Goal: Task Accomplishment & Management: Manage account settings

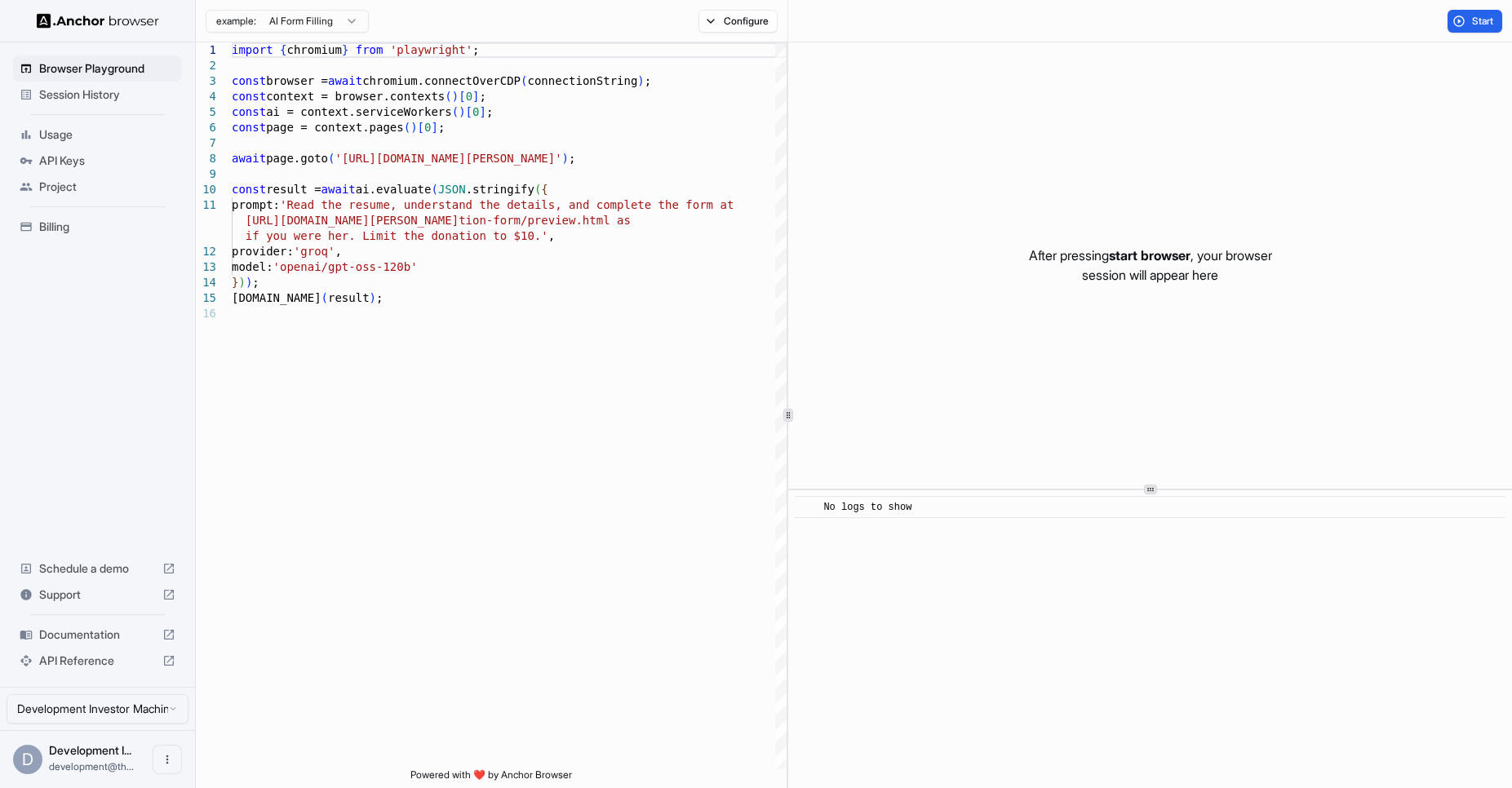
click at [93, 217] on div "Billing" at bounding box center [98, 227] width 169 height 27
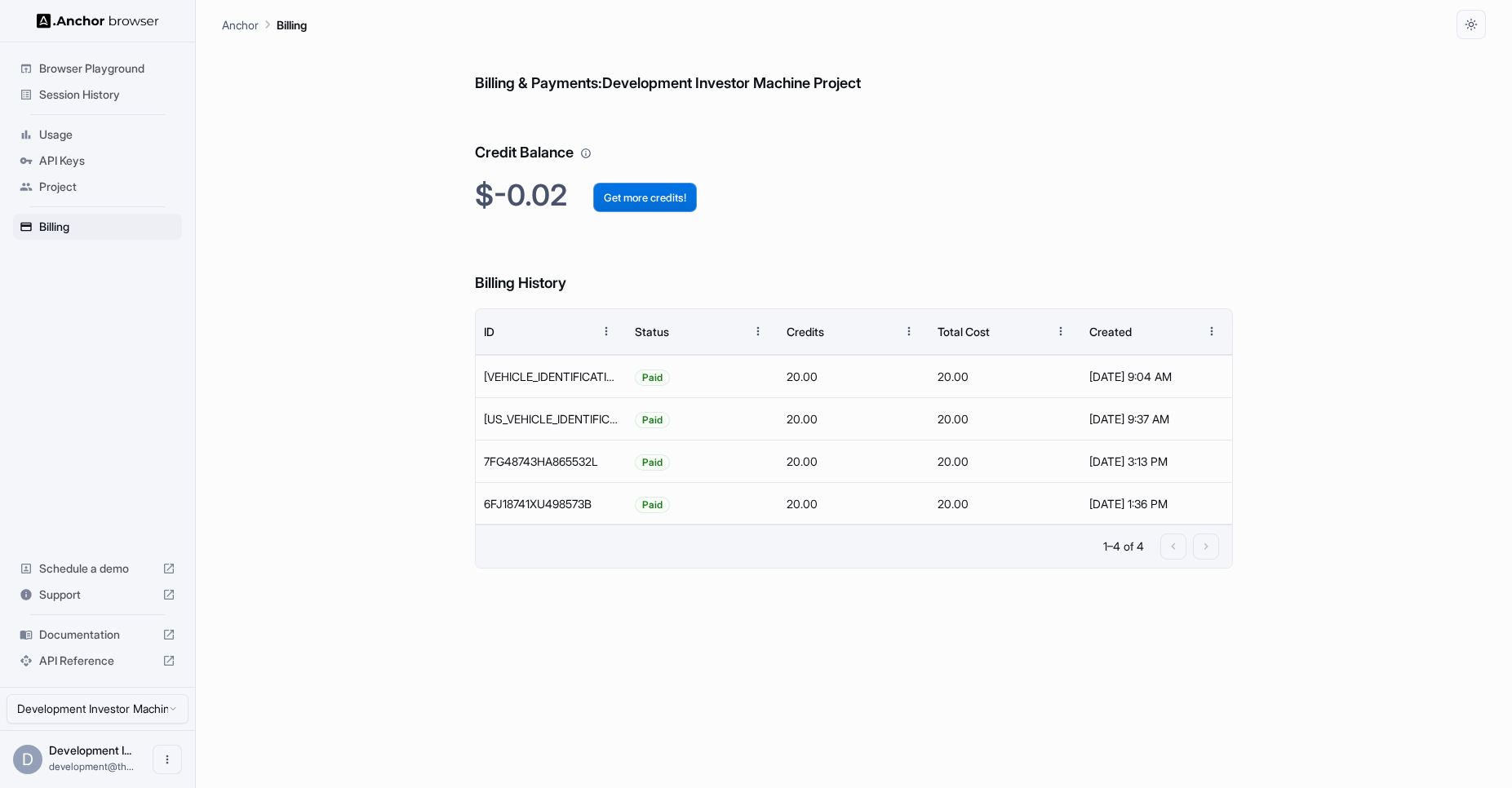
click at [673, 198] on button "Get more credits!" at bounding box center [645, 197] width 104 height 29
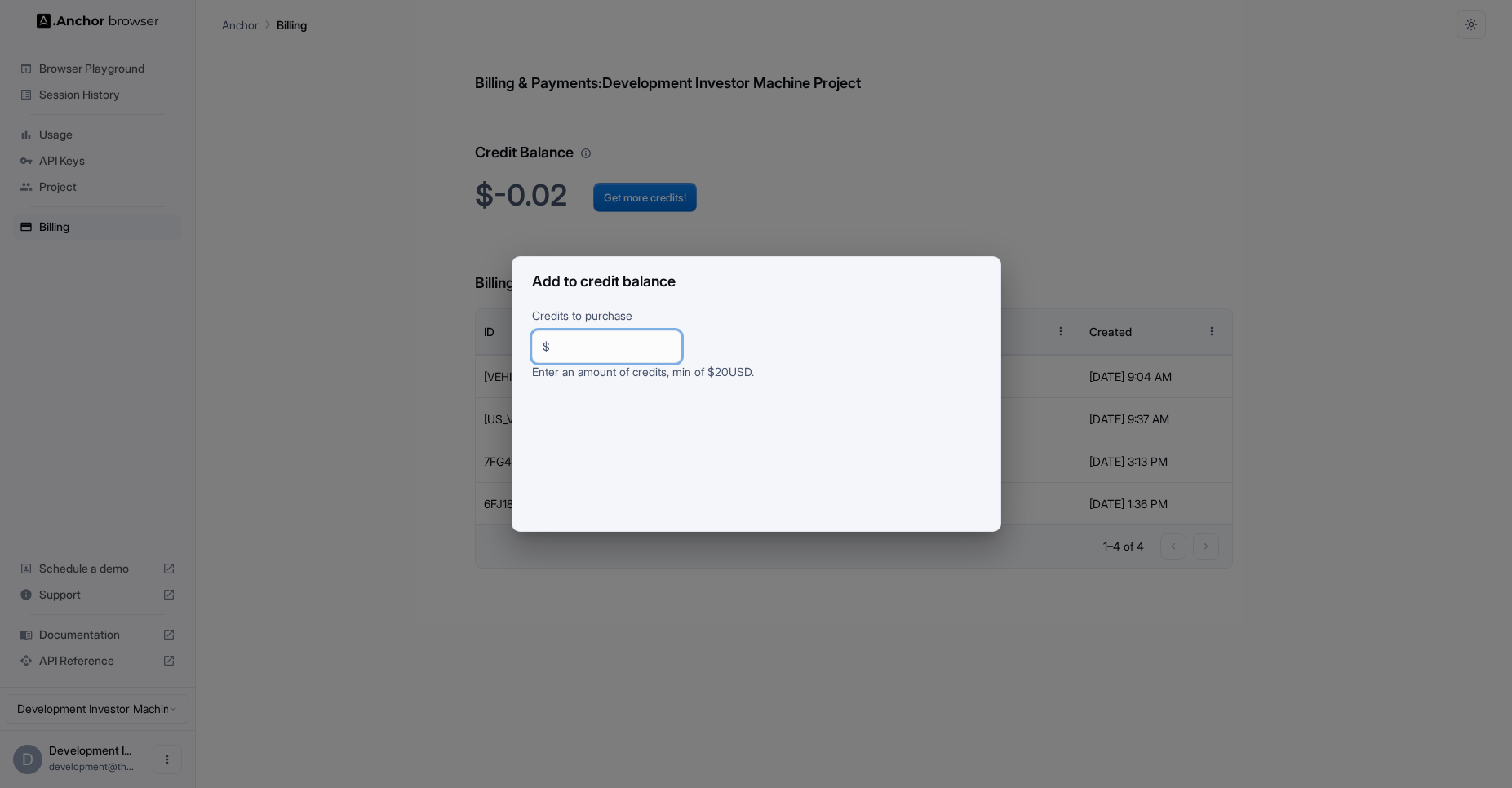
click at [559, 347] on input "**" at bounding box center [614, 347] width 114 height 17
type input "**"
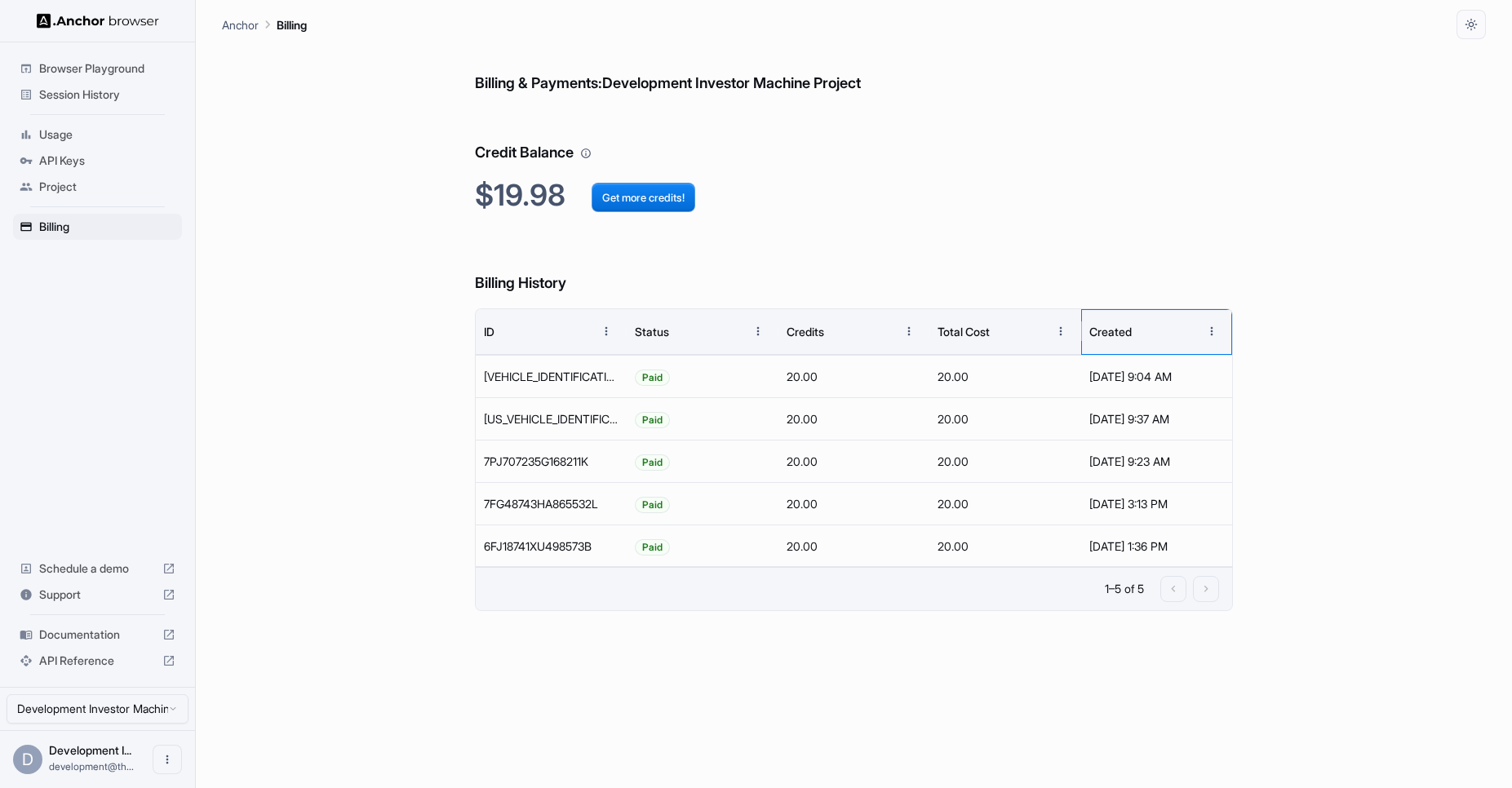
click at [1116, 336] on div "Created" at bounding box center [1110, 331] width 42 height 14
click at [1125, 413] on div "[DATE] 9:37 AM" at bounding box center [1157, 419] width 135 height 41
click at [850, 413] on div "20.00" at bounding box center [854, 418] width 151 height 42
click at [729, 410] on div "Paid" at bounding box center [702, 418] width 151 height 42
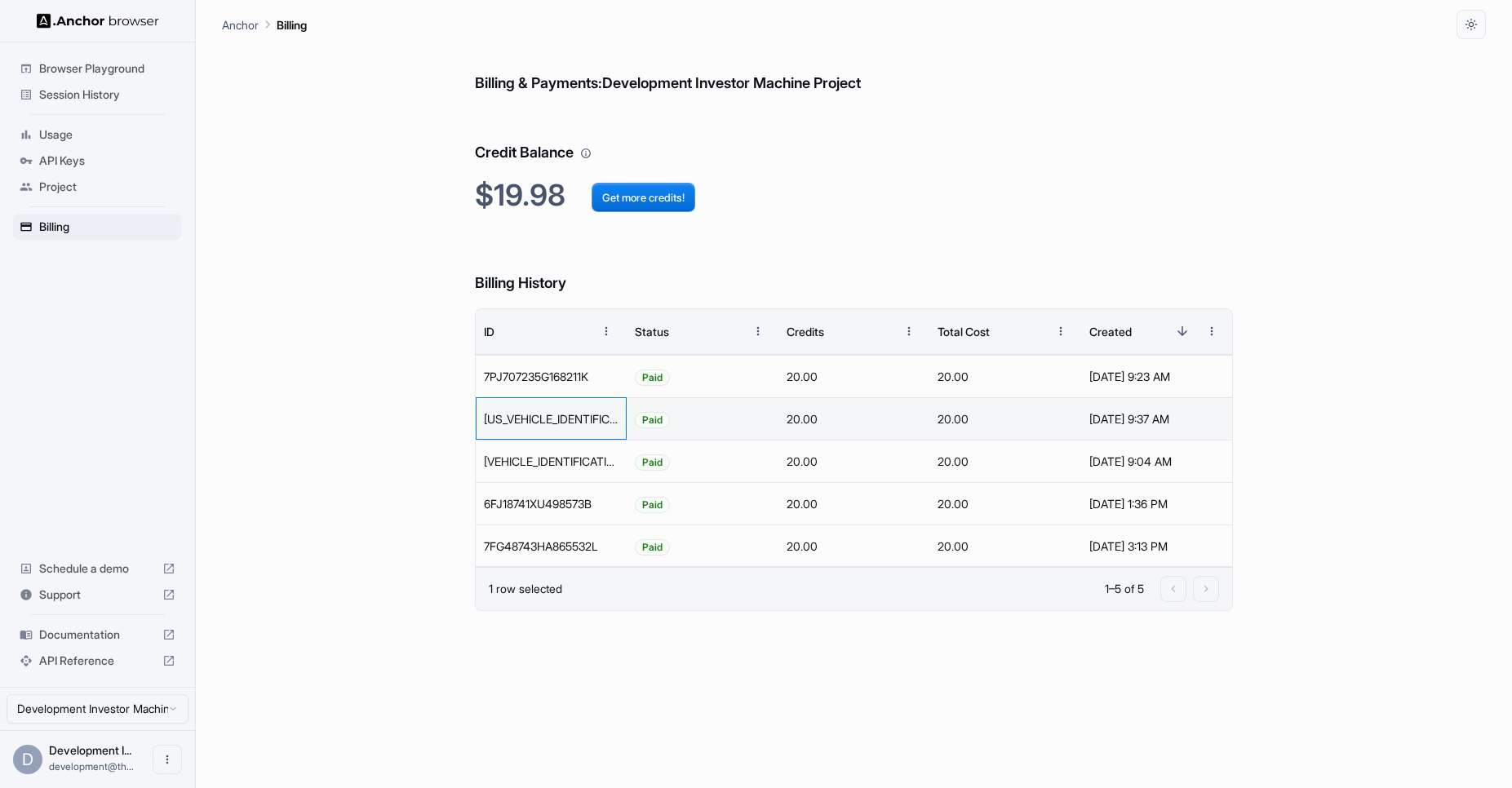
click at [574, 412] on div "[US_VEHICLE_IDENTIFICATION_NUMBER]" at bounding box center [551, 418] width 151 height 42
drag, startPoint x: 683, startPoint y: 438, endPoint x: 746, endPoint y: 429, distance: 63.6
click at [694, 436] on div "Paid" at bounding box center [702, 418] width 151 height 42
drag, startPoint x: 833, startPoint y: 428, endPoint x: 860, endPoint y: 426, distance: 27.1
click at [836, 428] on div "20.00" at bounding box center [854, 418] width 151 height 42
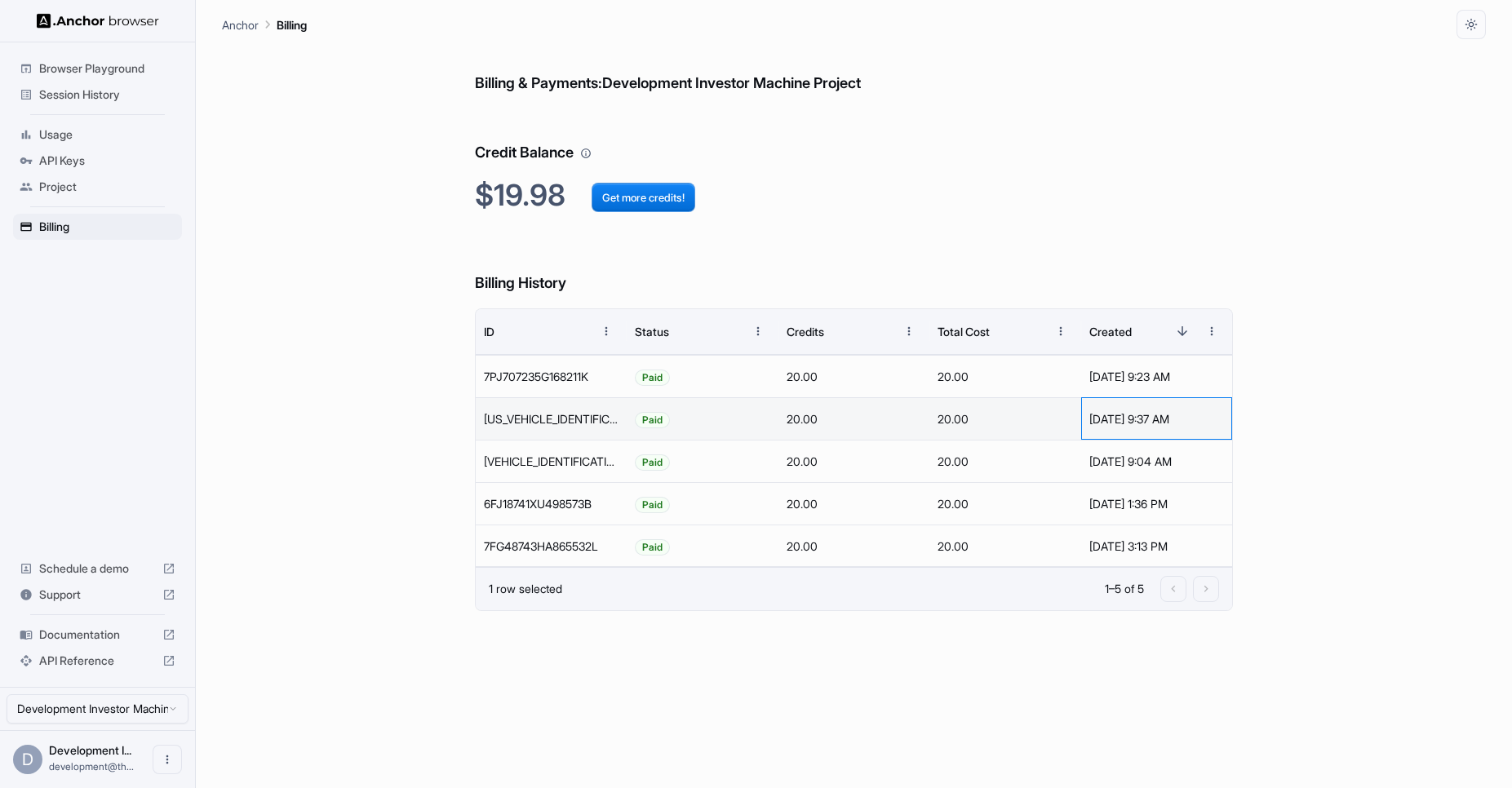
click at [1097, 424] on div "[DATE] 9:37 AM" at bounding box center [1157, 419] width 135 height 41
click at [645, 423] on span "Paid" at bounding box center [652, 420] width 33 height 41
click at [599, 418] on div "[US_VEHICLE_IDENTIFICATION_NUMBER]" at bounding box center [551, 418] width 151 height 42
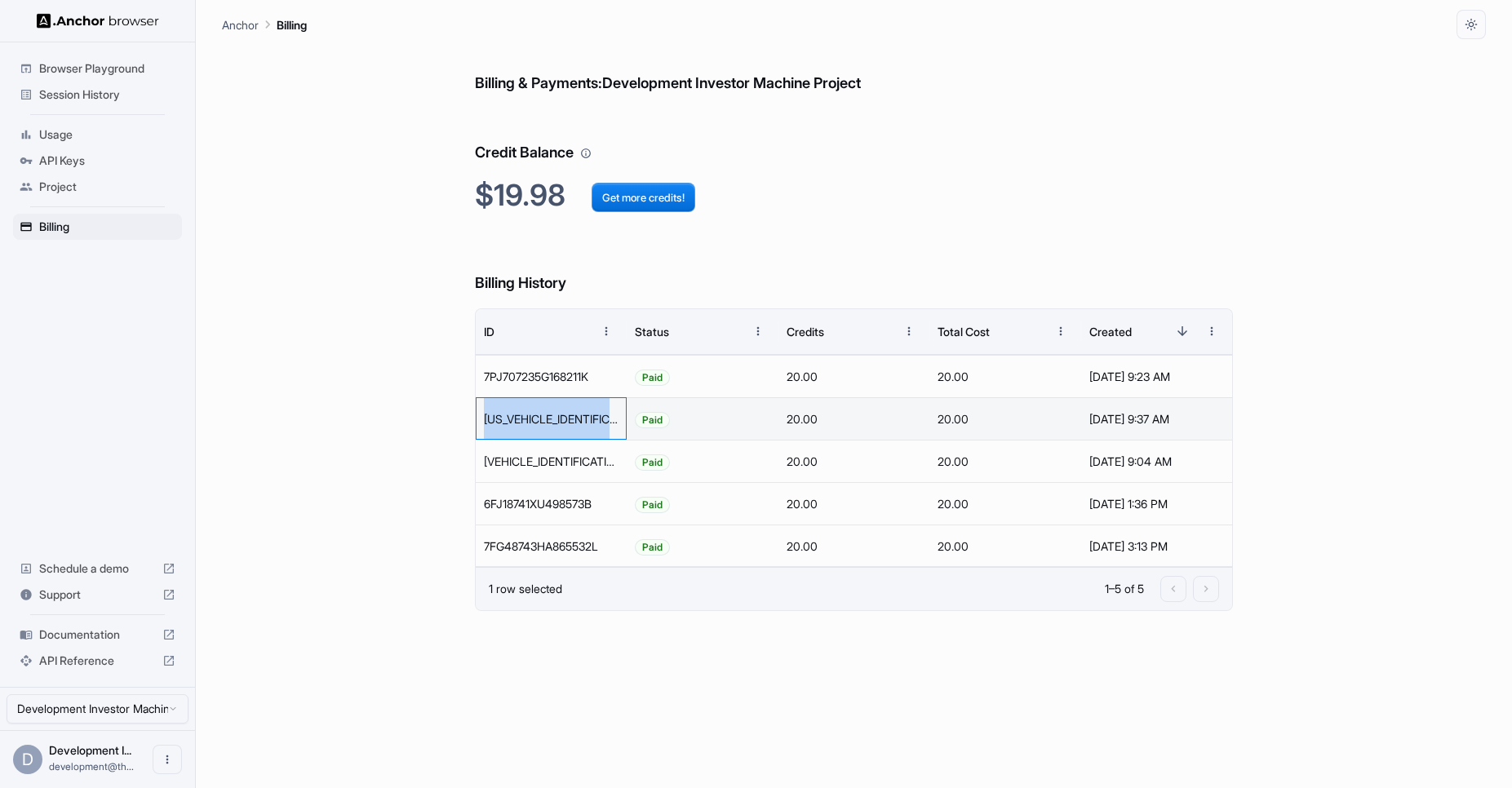
click at [599, 418] on div "[US_VEHICLE_IDENTIFICATION_NUMBER]" at bounding box center [551, 418] width 151 height 42
drag, startPoint x: 601, startPoint y: 419, endPoint x: 624, endPoint y: 423, distance: 23.3
click at [601, 419] on div "[US_VEHICLE_IDENTIFICATION_NUMBER]" at bounding box center [551, 418] width 151 height 42
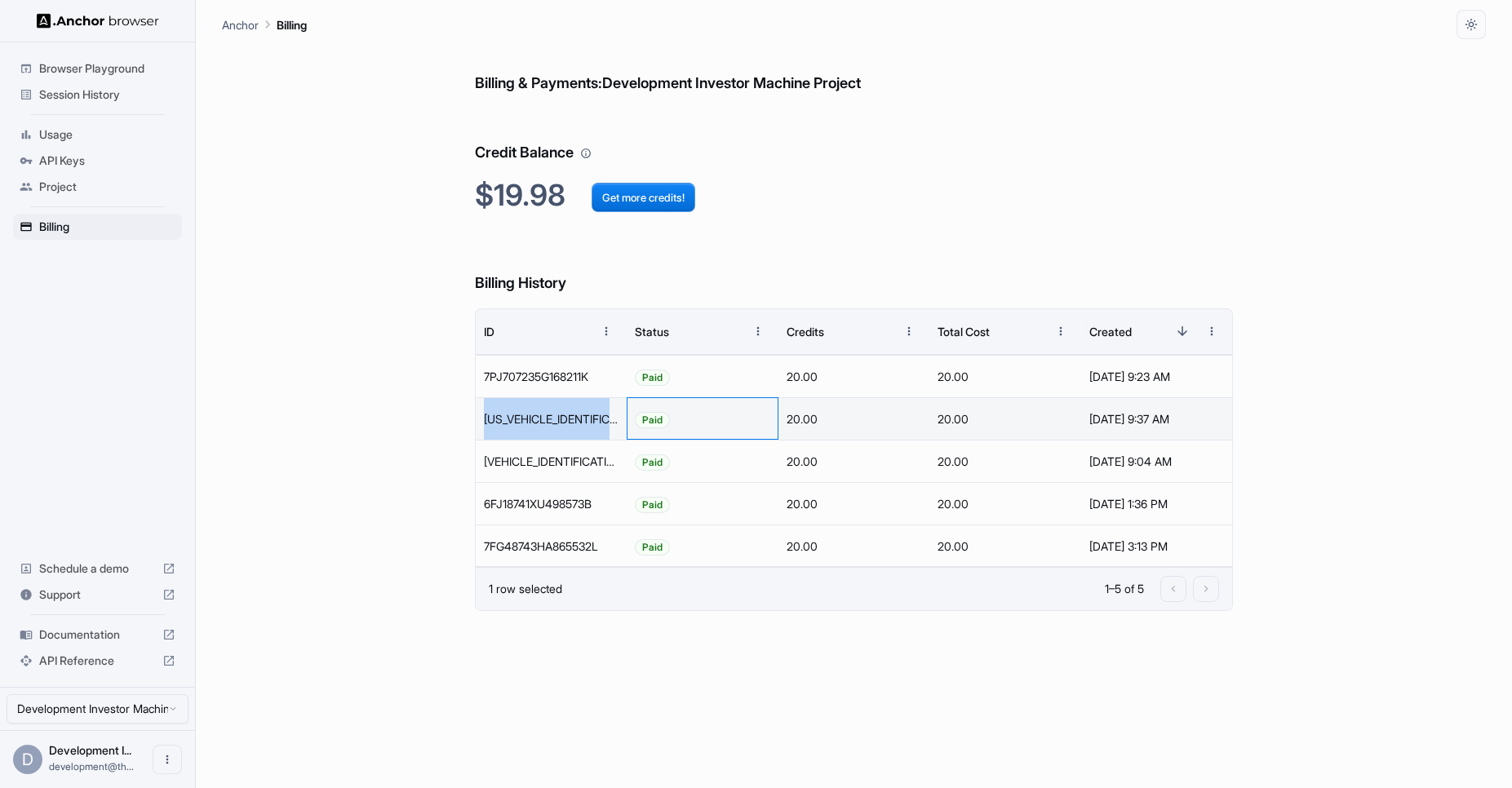
drag, startPoint x: 635, startPoint y: 423, endPoint x: 644, endPoint y: 423, distance: 9.0
click at [636, 423] on div "Paid" at bounding box center [702, 418] width 151 height 42
drag, startPoint x: 672, startPoint y: 420, endPoint x: 685, endPoint y: 423, distance: 13.3
click at [674, 420] on div "Paid" at bounding box center [702, 418] width 151 height 42
click at [689, 423] on div "Paid" at bounding box center [702, 418] width 151 height 42
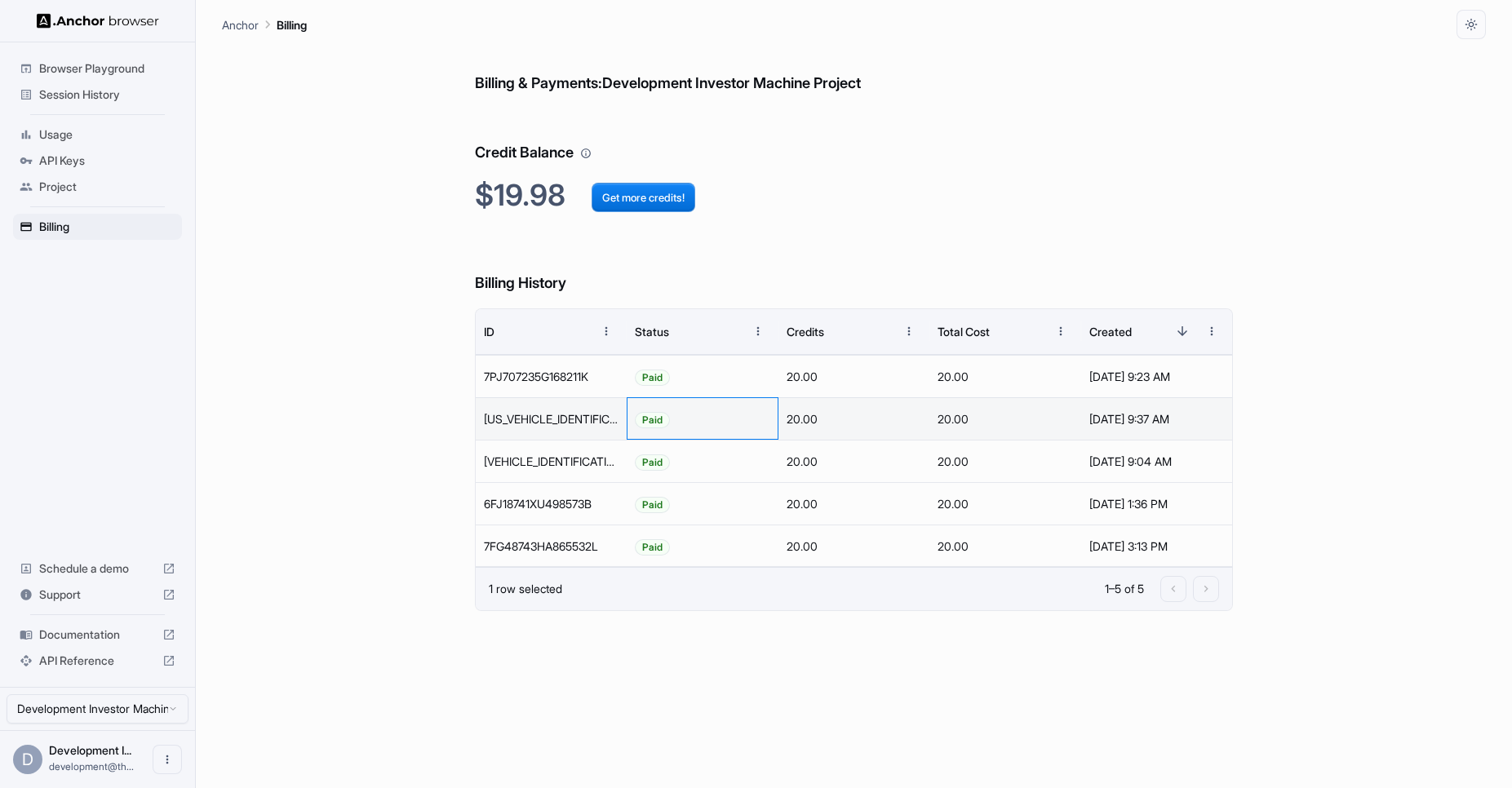
click at [722, 427] on div "Paid" at bounding box center [702, 418] width 151 height 42
drag, startPoint x: 771, startPoint y: 426, endPoint x: 837, endPoint y: 422, distance: 66.1
click at [775, 426] on div "Paid" at bounding box center [702, 418] width 151 height 42
click at [867, 415] on div "20.00" at bounding box center [854, 418] width 151 height 42
drag, startPoint x: 961, startPoint y: 415, endPoint x: 1188, endPoint y: 413, distance: 227.0
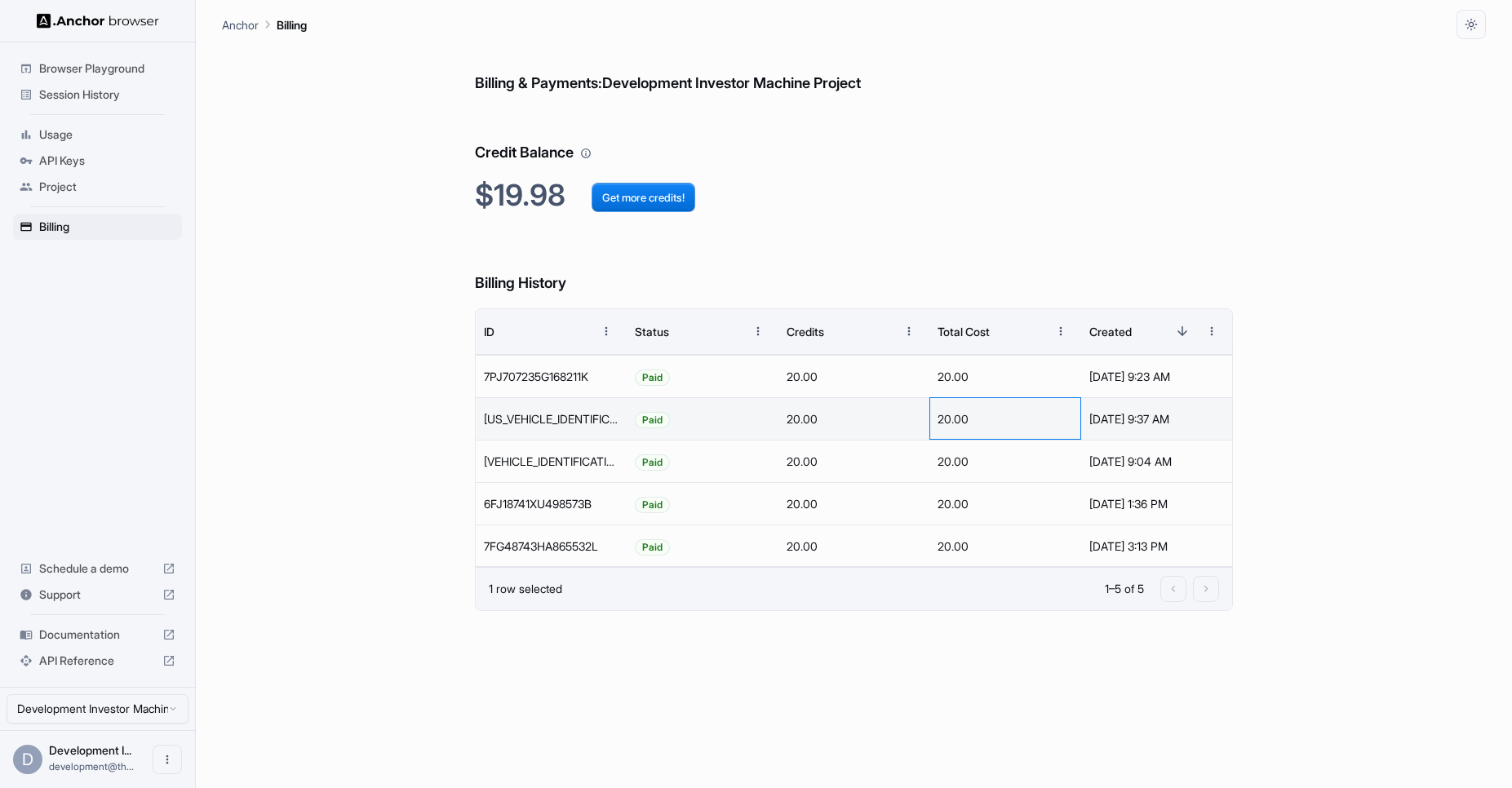
click at [998, 415] on div "20.00" at bounding box center [1005, 418] width 151 height 42
drag, startPoint x: 1188, startPoint y: 413, endPoint x: 1273, endPoint y: 405, distance: 85.4
click at [1191, 413] on div "[DATE] 9:37 AM" at bounding box center [1157, 419] width 135 height 41
click at [1273, 405] on div "Billing & Payments: Development Investor Machine Project Credit Balance $19.98 …" at bounding box center [854, 413] width 1264 height 749
click at [162, 771] on button "Open menu" at bounding box center [167, 759] width 29 height 29
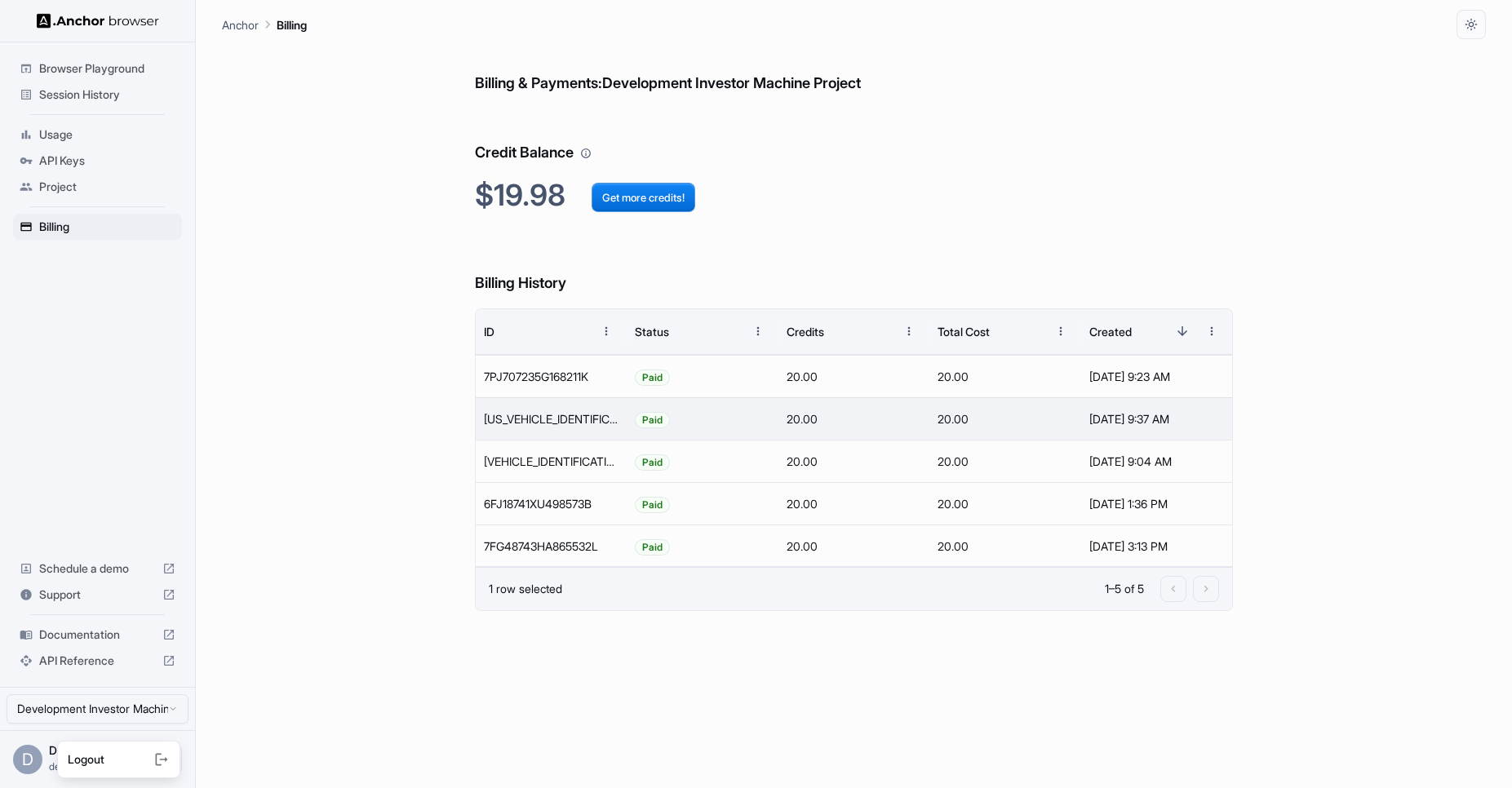
click at [305, 691] on div at bounding box center [756, 394] width 1512 height 788
click at [161, 704] on html "Browser Playground Session History Usage API Keys Project Billing Schedule a de…" at bounding box center [756, 394] width 1512 height 788
click at [227, 709] on html "Browser Playground Session History Usage API Keys Project Billing Schedule a de…" at bounding box center [756, 394] width 1512 height 788
click at [101, 596] on span "Support" at bounding box center [97, 595] width 117 height 17
click at [555, 421] on div "[US_VEHICLE_IDENTIFICATION_NUMBER]" at bounding box center [551, 418] width 151 height 42
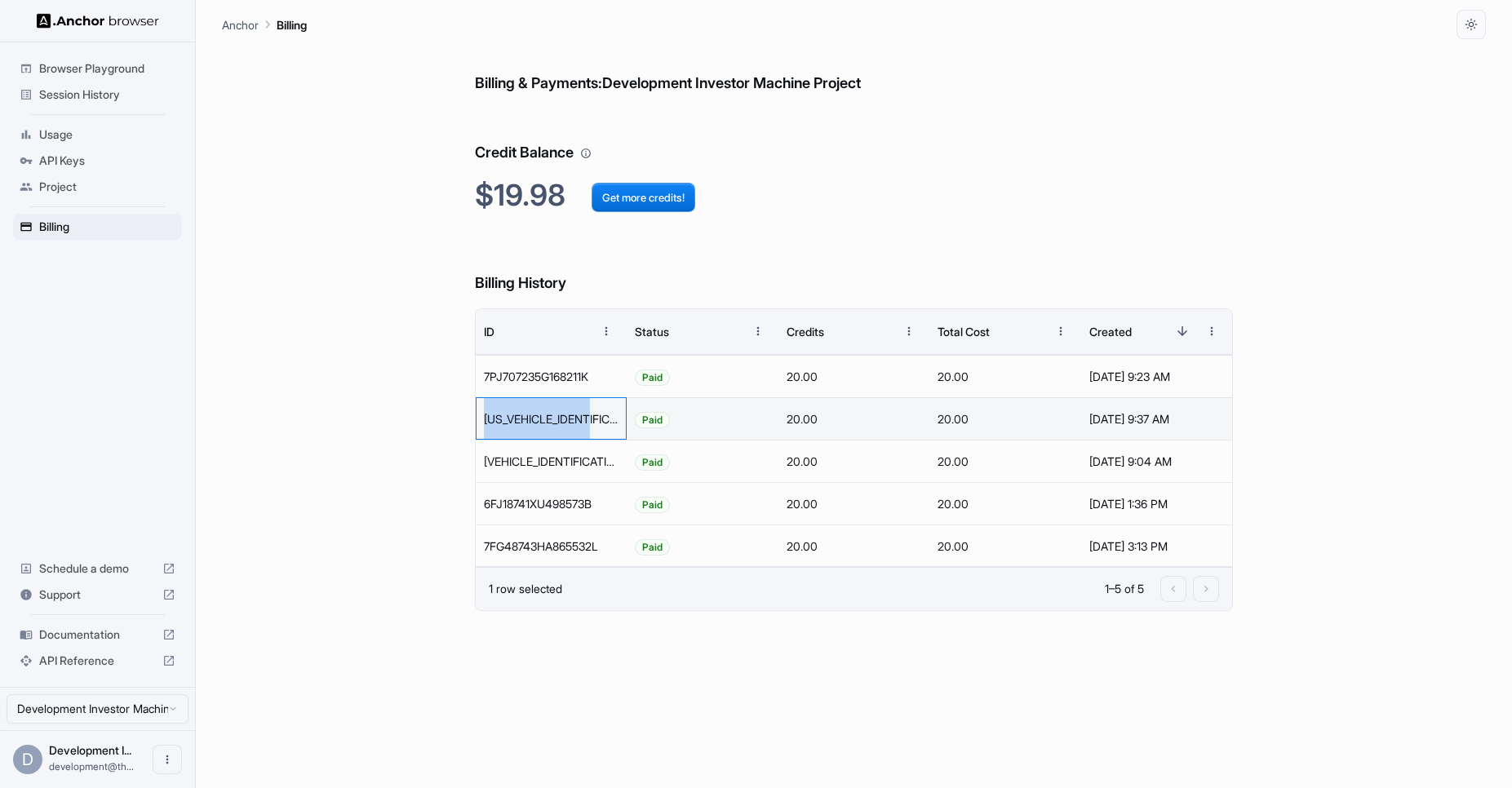
click at [556, 421] on div "[US_VEHICLE_IDENTIFICATION_NUMBER]" at bounding box center [551, 418] width 151 height 42
copy div "[US_VEHICLE_IDENTIFICATION_NUMBER]"
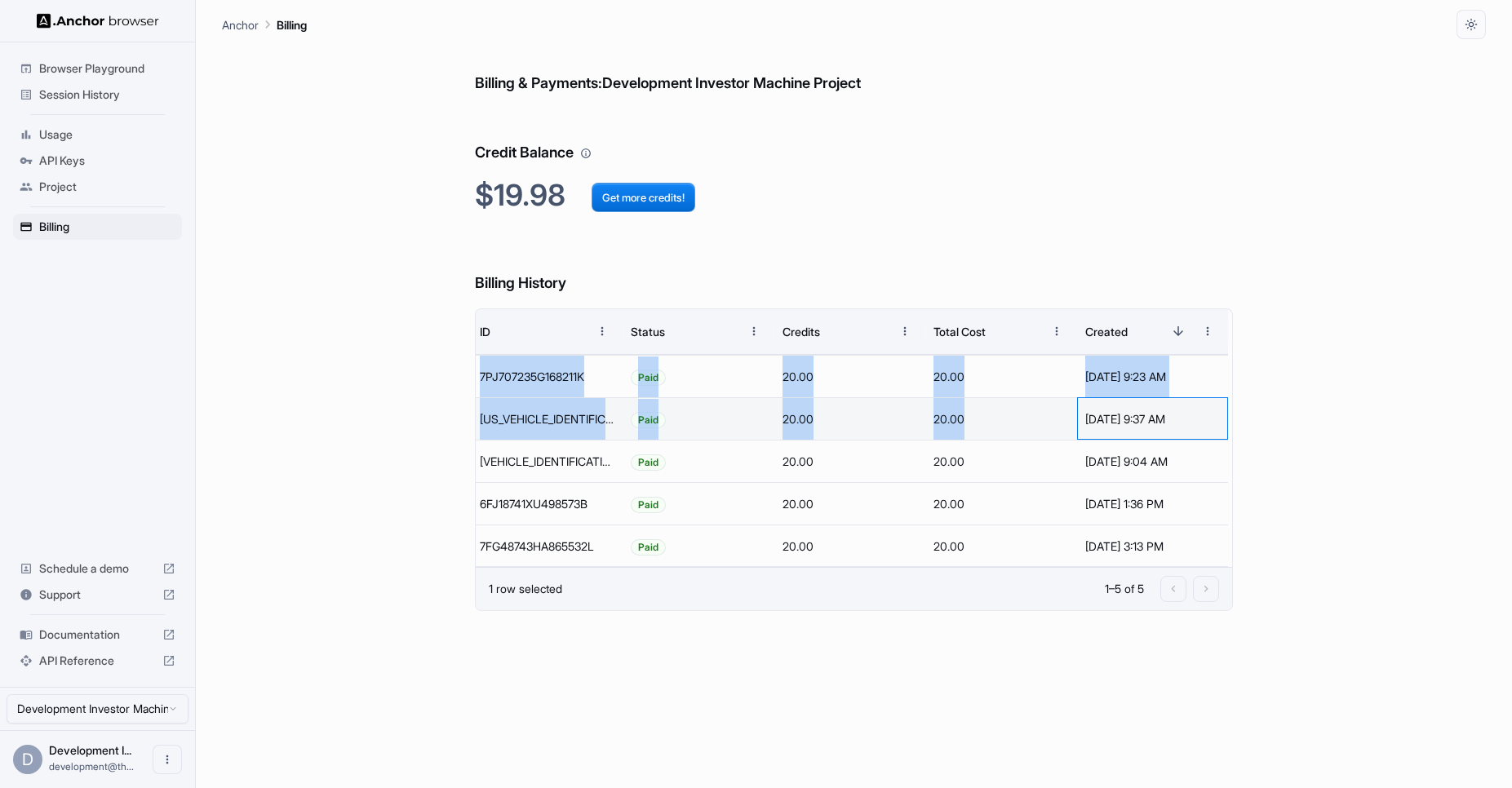
drag, startPoint x: 1089, startPoint y: 421, endPoint x: 1219, endPoint y: 414, distance: 130.2
click at [1219, 414] on div "ID Status Credits Total Cost Created 7PJ707235G168211K Paid 20.00 20.00 Sep 04,…" at bounding box center [853, 438] width 756 height 258
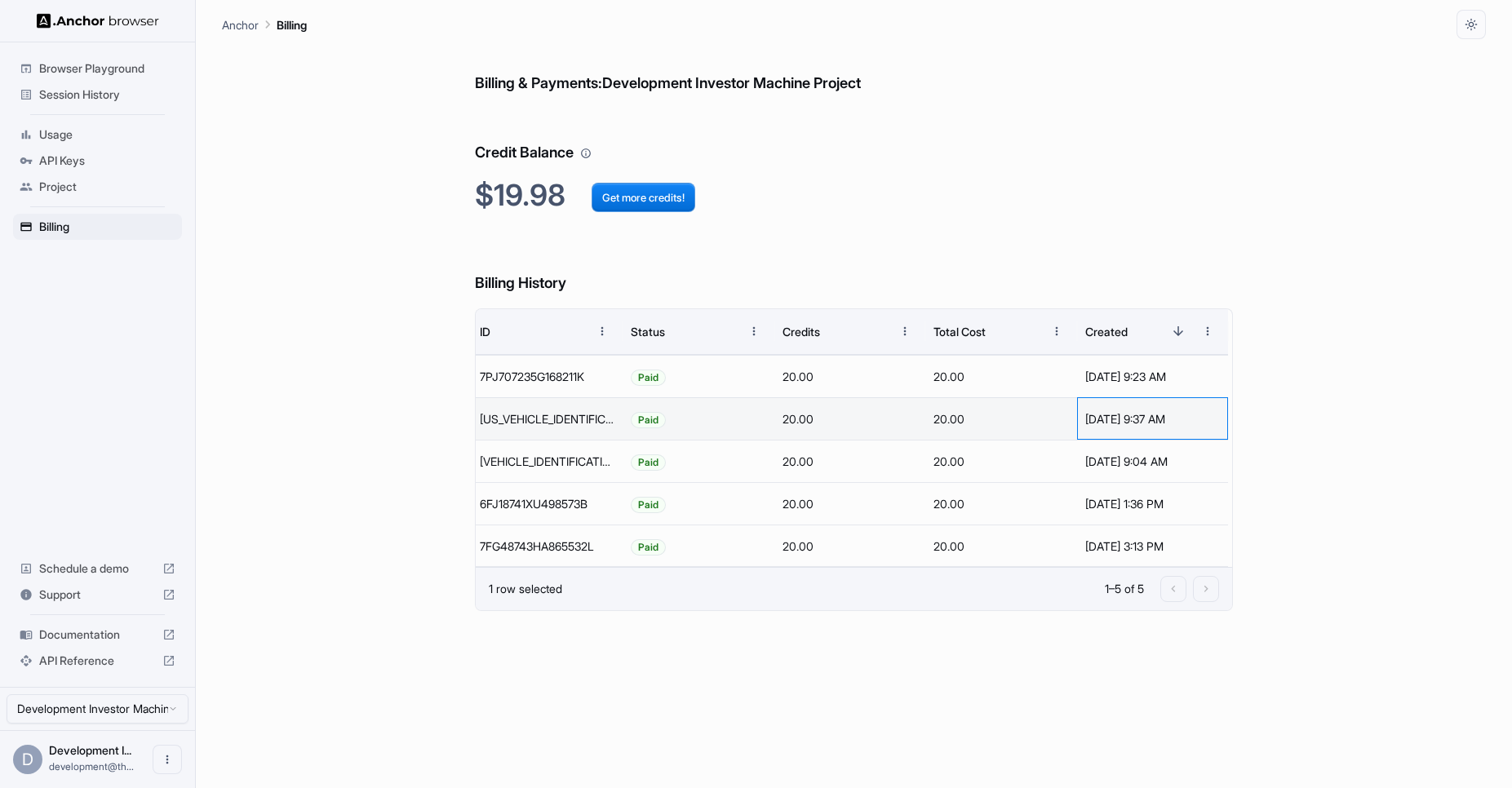
click at [1204, 418] on div "[DATE] 9:37 AM" at bounding box center [1152, 418] width 151 height 42
drag, startPoint x: 1194, startPoint y: 420, endPoint x: 1065, endPoint y: 425, distance: 129.1
click at [1085, 425] on div "[DATE] 9:37 AM" at bounding box center [1152, 419] width 135 height 41
copy div "[DATE] 9:37 AM"
click at [330, 363] on div "Billing & Payments: Development Investor Machine Project Credit Balance $19.98 …" at bounding box center [854, 413] width 1264 height 749
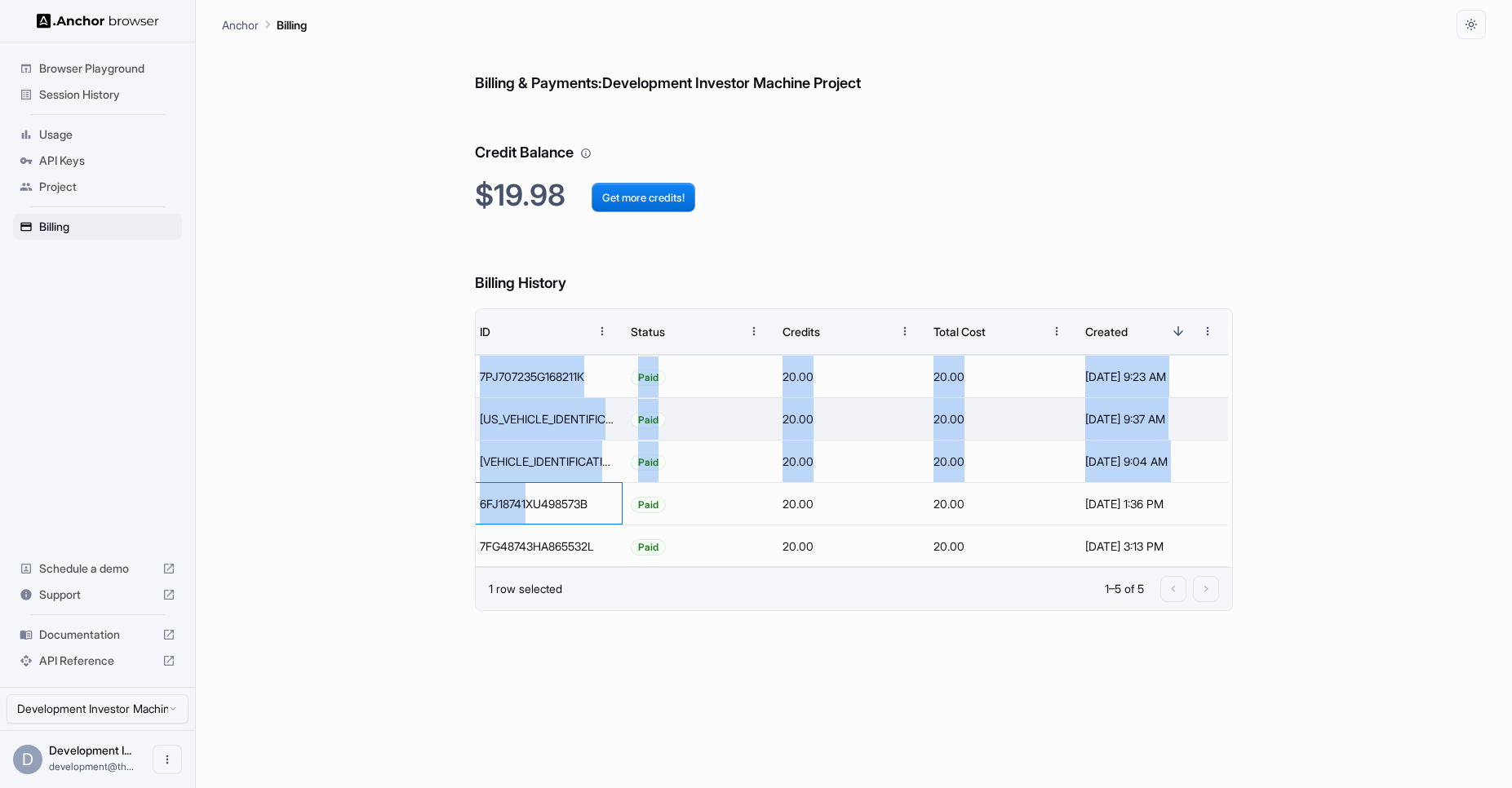
scroll to position [0, 0]
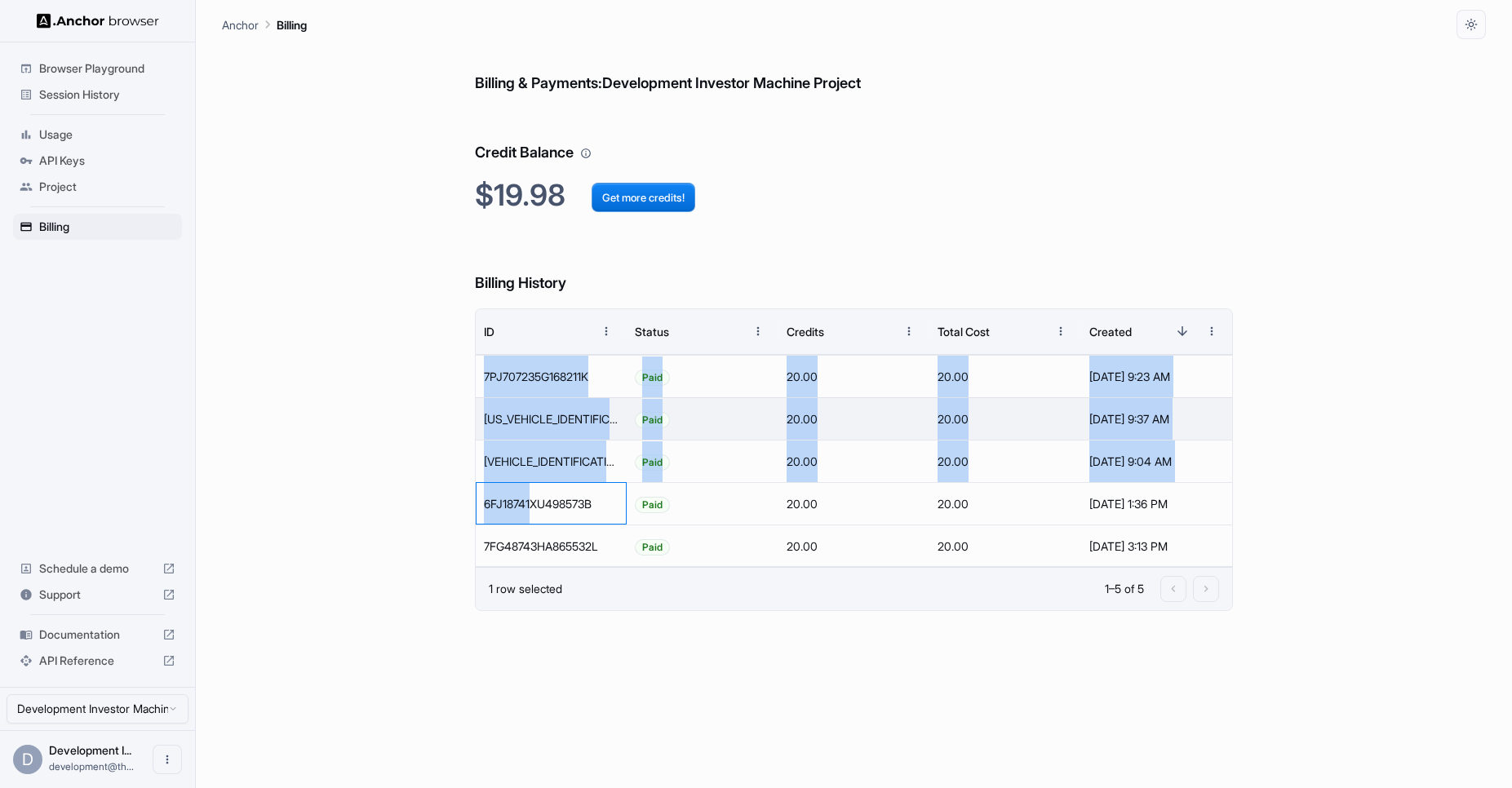
drag, startPoint x: 513, startPoint y: 495, endPoint x: 254, endPoint y: 494, distance: 259.0
click at [254, 494] on div "Billing & Payments: Development Investor Machine Project Credit Balance $19.98 …" at bounding box center [854, 413] width 1264 height 749
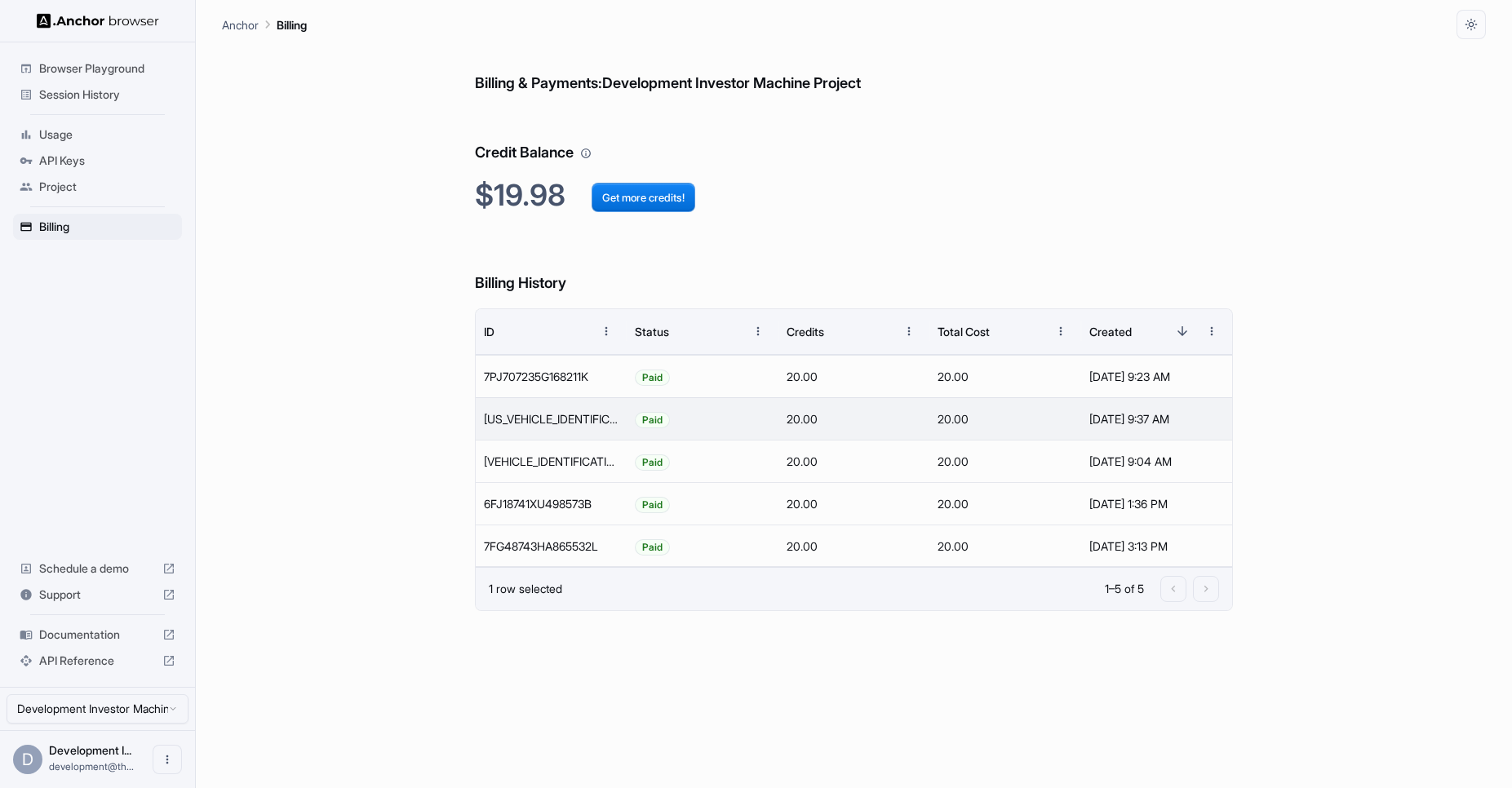
click at [399, 636] on div "Billing & Payments: Development Investor Machine Project Credit Balance $19.98 …" at bounding box center [854, 413] width 1264 height 749
